Goal: Task Accomplishment & Management: Manage account settings

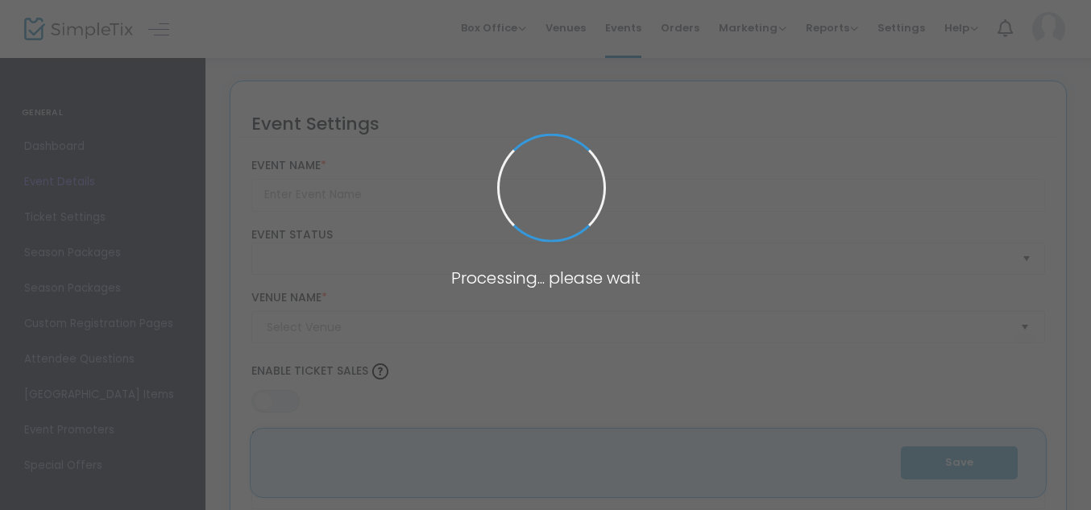
type input "High Holy Days Tickets 2024/5785 - [PERSON_NAME] Forum"
type textarea "Tickets for Members and Guests assigned to the [PERSON_NAME] Forum for the 2024…"
type input "Buy Tickets"
type input "[PERSON_NAME] Forum at [GEOGRAPHIC_DATA][PERSON_NAME]"
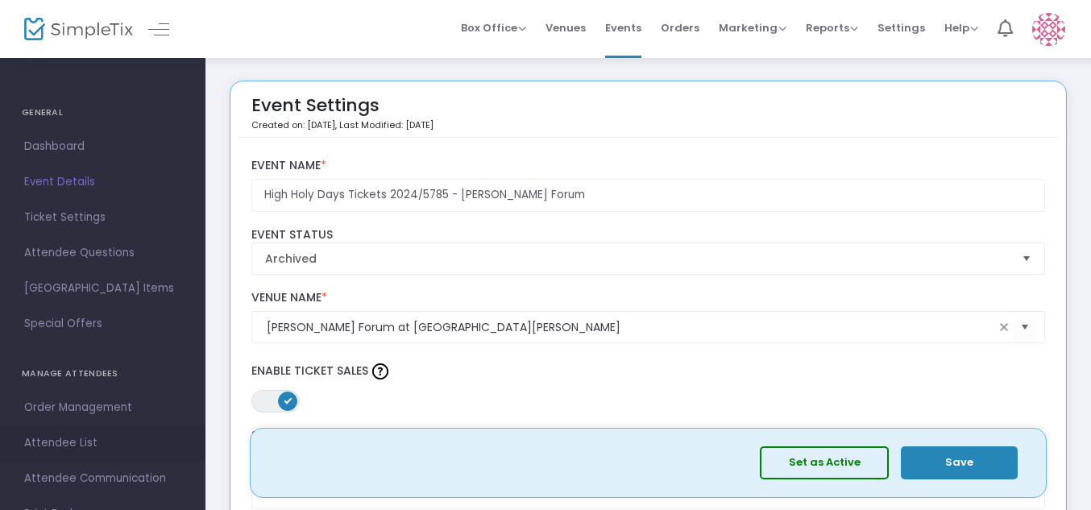
click at [96, 445] on span "Attendee List" at bounding box center [102, 443] width 157 height 21
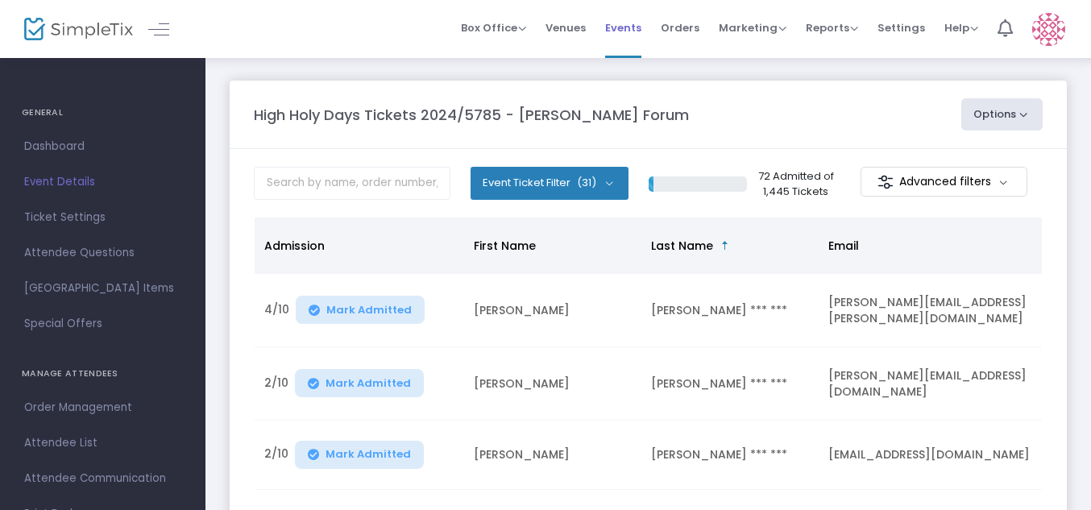
click at [637, 24] on span "Events" at bounding box center [623, 27] width 36 height 41
